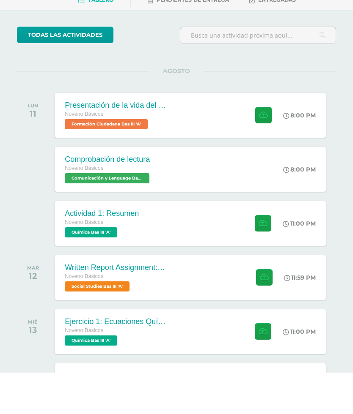
scroll to position [104, 0]
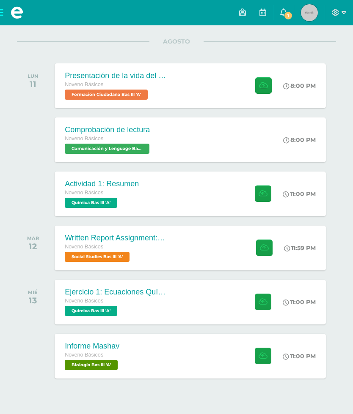
click at [301, 189] on div "11:00 PM" at bounding box center [303, 194] width 45 height 45
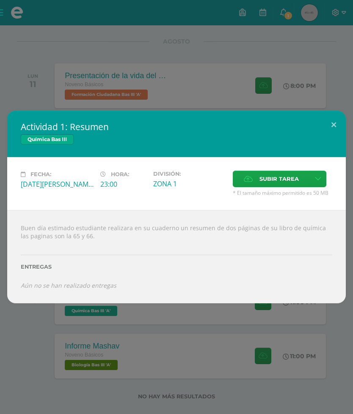
click at [340, 24] on div "Actividad 1: Resumen Química Bas III Fecha: Lunes 11 de Agosto Hora: 23:00 Divi…" at bounding box center [176, 207] width 353 height 414
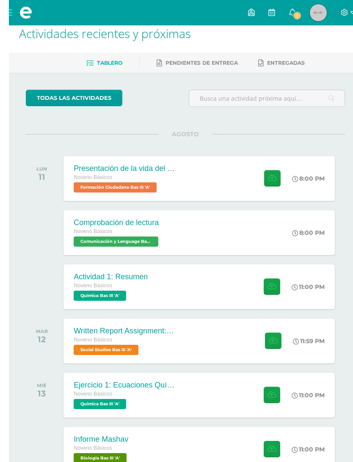
scroll to position [16, 0]
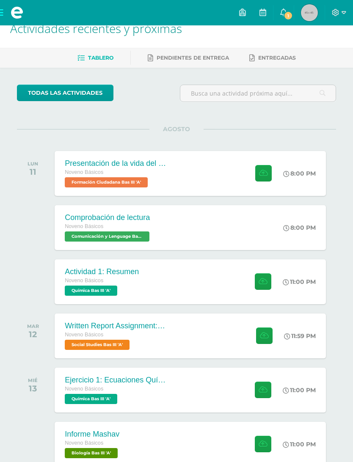
click at [2, 11] on span at bounding box center [17, 12] width 34 height 25
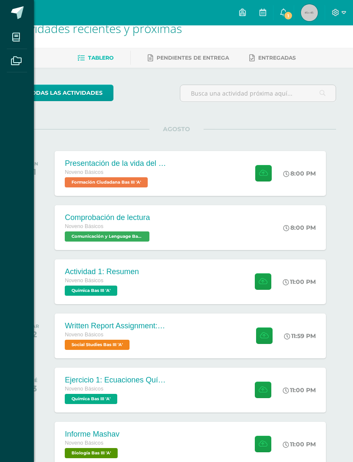
click at [16, 37] on icon at bounding box center [16, 37] width 8 height 8
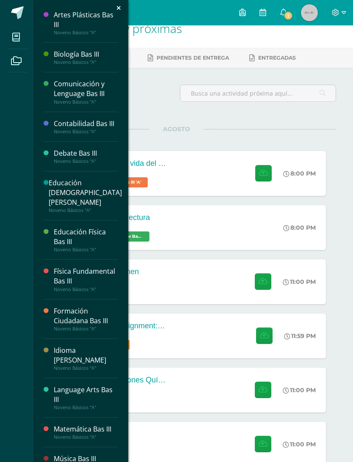
click at [55, 56] on div "Biología Bas III" at bounding box center [86, 54] width 64 height 10
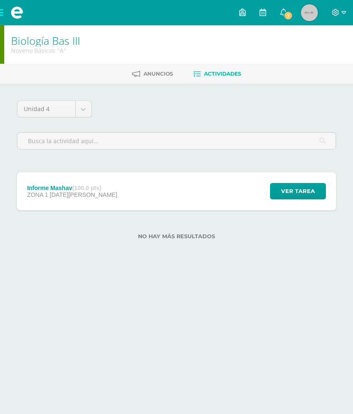
click at [251, 198] on div "Informe Mashav (100.0 pts) ZONA 1 13 de Agosto Ver tarea Informe Mashav Biologí…" at bounding box center [176, 192] width 319 height 38
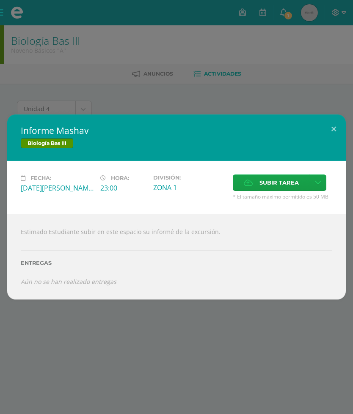
click at [319, 47] on div "Informe Mashav Biología Bas III Fecha: Miércoles 13 de Agosto Hora: 23:00 Divis…" at bounding box center [176, 207] width 353 height 414
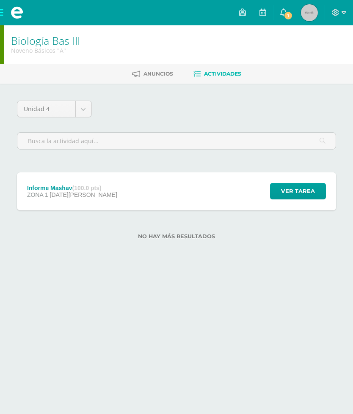
click at [285, 16] on span "1" at bounding box center [287, 15] width 9 height 9
click at [310, 9] on img at bounding box center [309, 12] width 17 height 17
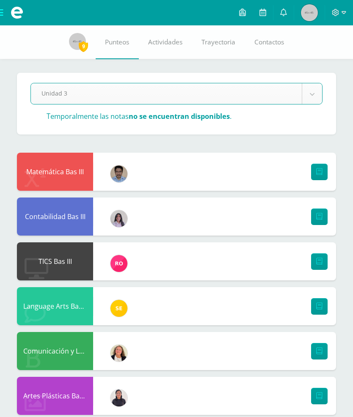
select select "Unidad 3"
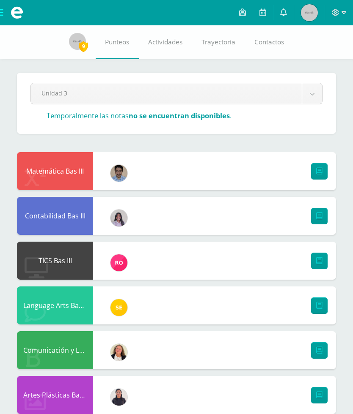
click at [6, 15] on span at bounding box center [17, 12] width 34 height 25
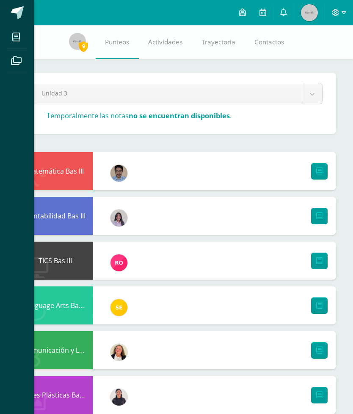
click at [23, 37] on span at bounding box center [16, 36] width 19 height 19
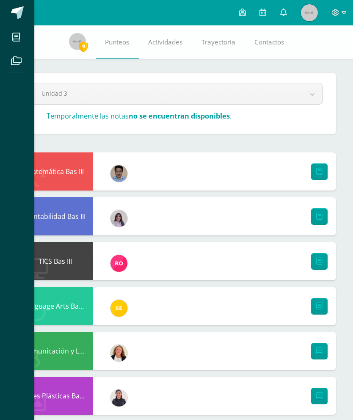
click at [11, 41] on span at bounding box center [16, 36] width 19 height 19
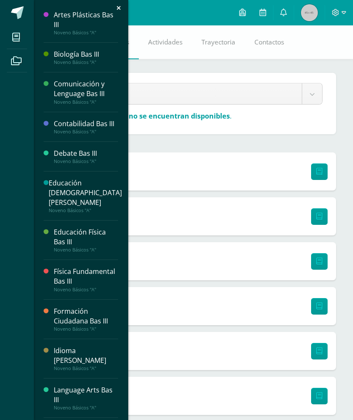
click at [94, 55] on div "Biología Bas III" at bounding box center [86, 54] width 64 height 10
